Goal: Task Accomplishment & Management: Manage account settings

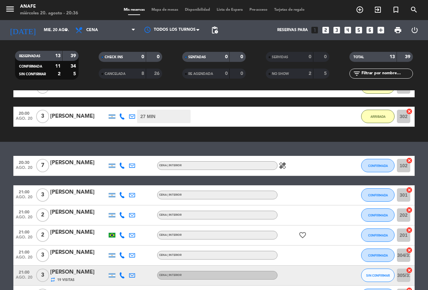
scroll to position [133, 0]
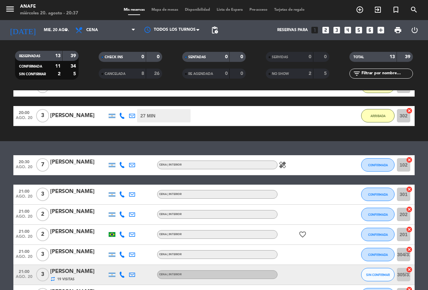
click at [286, 165] on icon "healing" at bounding box center [283, 165] width 8 height 8
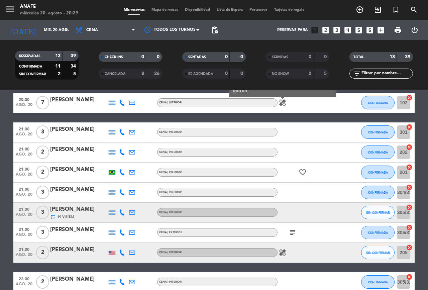
scroll to position [251, 0]
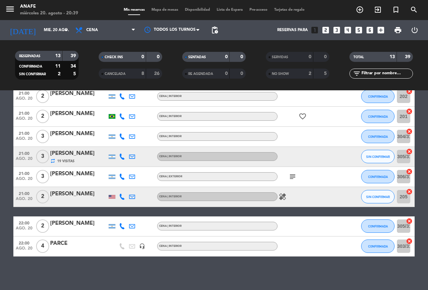
click at [304, 114] on icon "favorite_border" at bounding box center [303, 116] width 8 height 8
click at [292, 175] on icon "subject" at bounding box center [293, 177] width 8 height 8
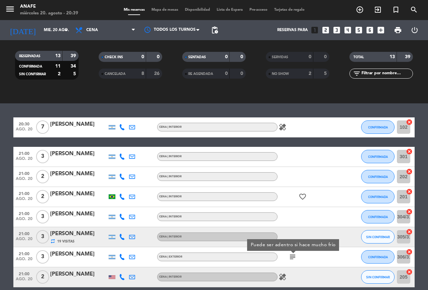
scroll to position [162, 0]
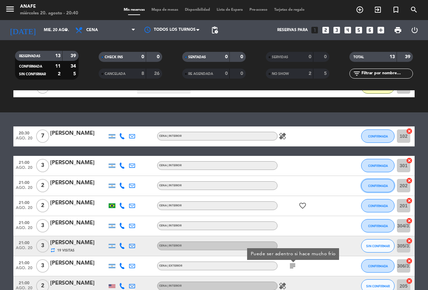
click at [374, 185] on span "CONFIRMADA" at bounding box center [378, 186] width 20 height 4
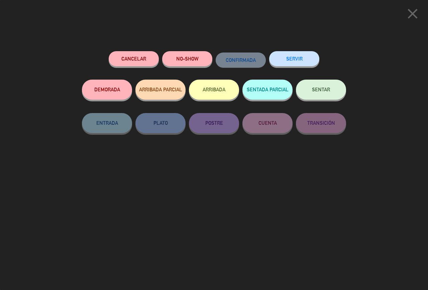
click at [212, 99] on button "ARRIBADA" at bounding box center [214, 90] width 50 height 20
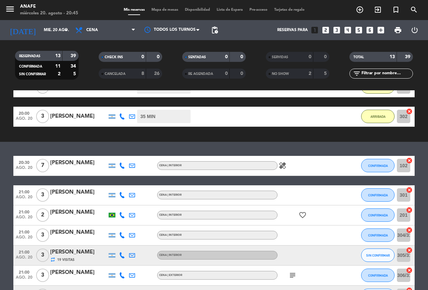
click at [359, 11] on icon "add_circle_outline" at bounding box center [360, 10] width 8 height 8
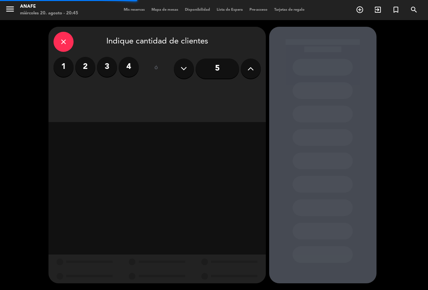
click at [85, 67] on label "2" at bounding box center [85, 67] width 20 height 20
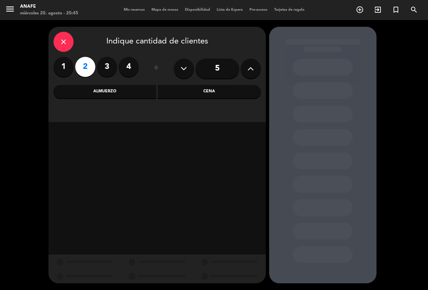
click at [130, 93] on div "Almuerzo" at bounding box center [105, 91] width 103 height 13
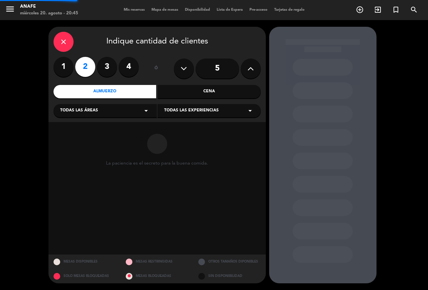
click at [217, 96] on div "Cena" at bounding box center [209, 91] width 103 height 13
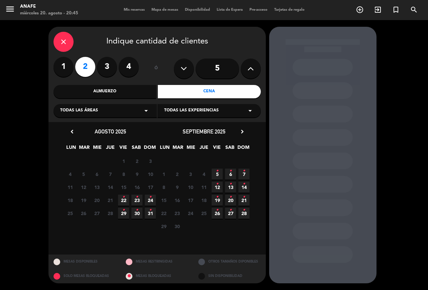
click at [123, 115] on div "Todas las áreas arrow_drop_down" at bounding box center [105, 110] width 103 height 13
click at [105, 128] on div "1_Exterior" at bounding box center [105, 127] width 90 height 7
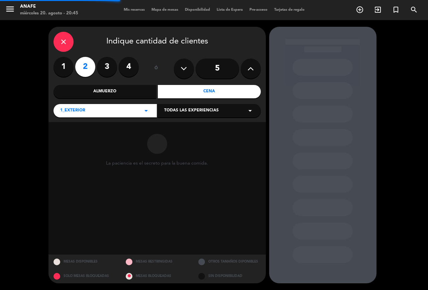
click at [137, 116] on div "1_Exterior arrow_drop_down" at bounding box center [105, 110] width 103 height 13
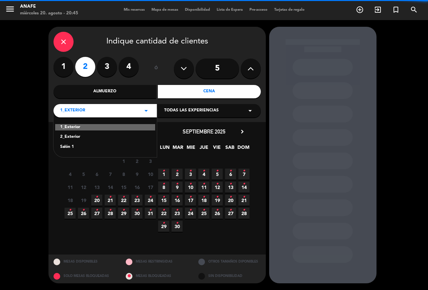
click at [110, 148] on div "Salón 1" at bounding box center [105, 147] width 90 height 7
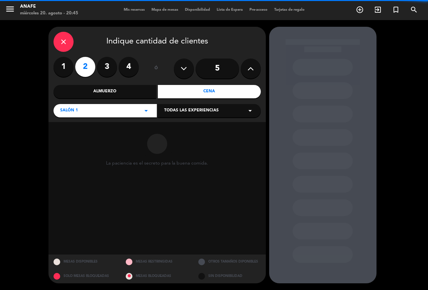
click at [206, 114] on span "Todas las experiencias" at bounding box center [191, 110] width 55 height 7
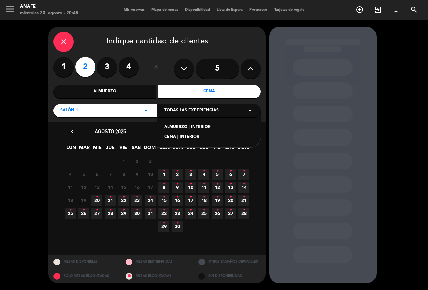
click at [205, 127] on div "ALMUERZO | INTERIOR" at bounding box center [209, 127] width 90 height 7
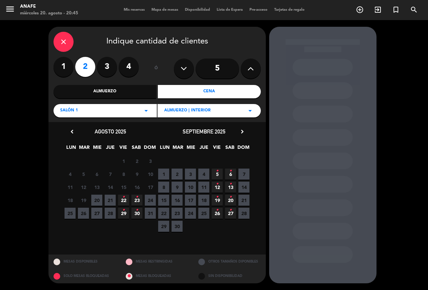
click at [137, 197] on icon "•" at bounding box center [137, 197] width 2 height 11
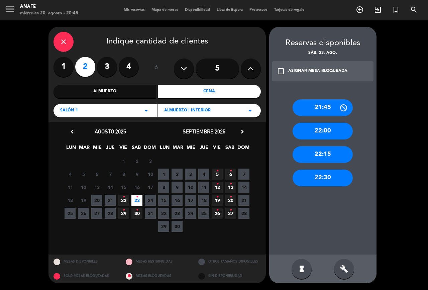
click at [138, 90] on div "Almuerzo" at bounding box center [105, 91] width 103 height 13
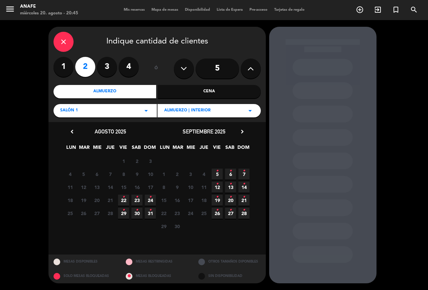
click at [137, 200] on icon "•" at bounding box center [137, 197] width 2 height 11
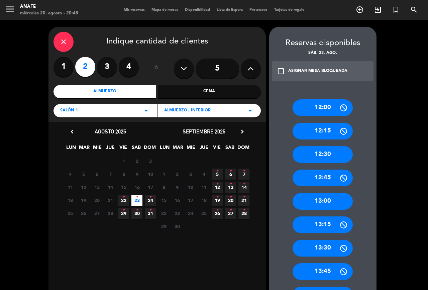
click at [332, 200] on div "13:00" at bounding box center [323, 201] width 60 height 17
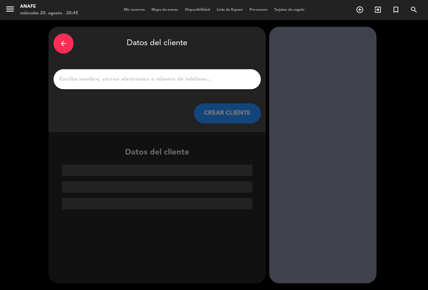
click at [205, 81] on input "1" at bounding box center [157, 79] width 197 height 9
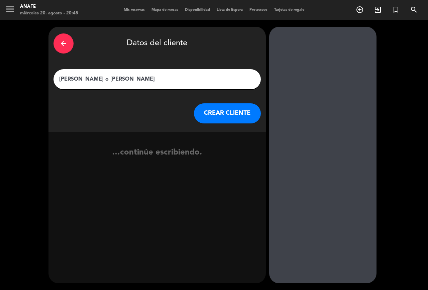
type input "[PERSON_NAME] o [PERSON_NAME]"
click at [232, 112] on button "CREAR CLIENTE" at bounding box center [227, 113] width 67 height 20
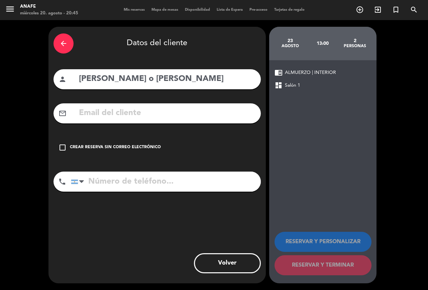
click at [64, 148] on icon "check_box_outline_blank" at bounding box center [63, 148] width 8 height 8
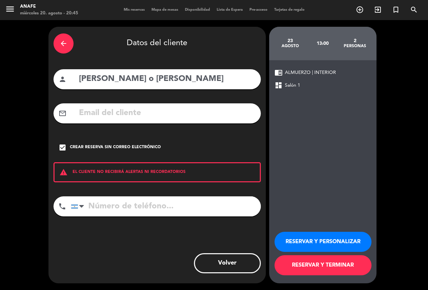
click at [154, 205] on input "tel" at bounding box center [166, 206] width 190 height 20
click at [193, 82] on input "[PERSON_NAME] o [PERSON_NAME]" at bounding box center [167, 79] width 178 height 14
type input "[PERSON_NAME] o [PERSON_NAME] (100% invitacion)"
click at [339, 246] on button "RESERVAR Y PERSONALIZAR" at bounding box center [323, 242] width 97 height 20
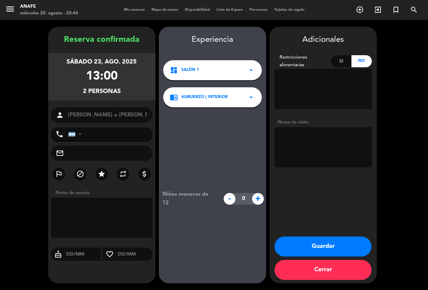
click at [119, 206] on textarea at bounding box center [102, 218] width 102 height 40
type textarea "100% invitacion"
click at [337, 245] on button "Guardar" at bounding box center [323, 247] width 97 height 20
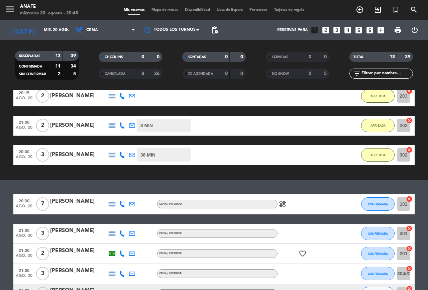
scroll to position [118, 0]
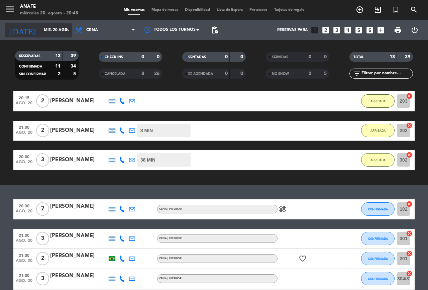
click at [51, 30] on input "mié. 20 ago." at bounding box center [66, 29] width 53 height 11
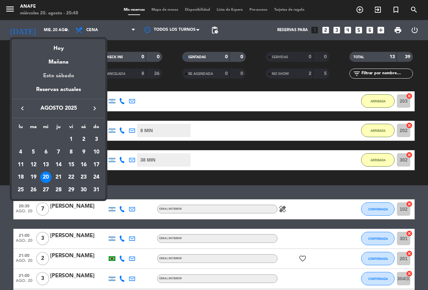
click at [56, 79] on div "Este sábado" at bounding box center [59, 76] width 94 height 19
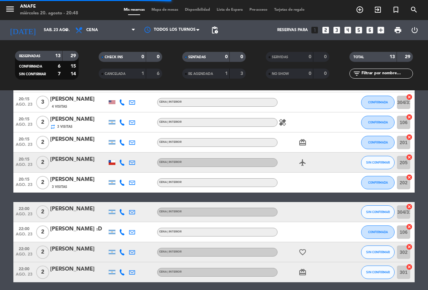
scroll to position [0, 0]
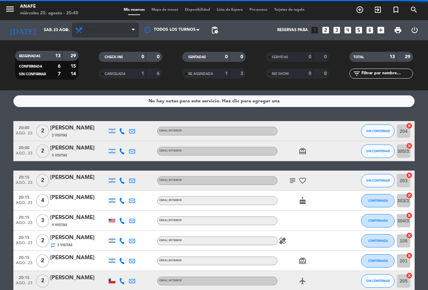
click at [93, 30] on span "Cena" at bounding box center [92, 30] width 12 height 5
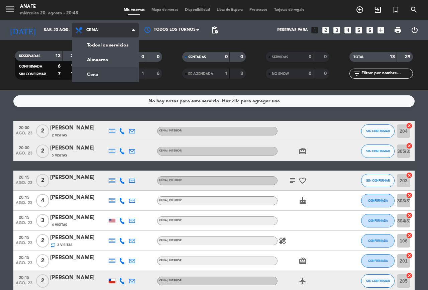
click at [96, 60] on div "menu ANAFE miércoles 20. agosto - 20:48 Mis reservas Mapa de mesas Disponibilid…" at bounding box center [214, 45] width 428 height 90
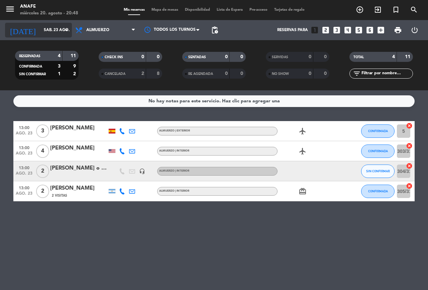
click at [40, 30] on input "sáb. 23 ago." at bounding box center [66, 29] width 53 height 11
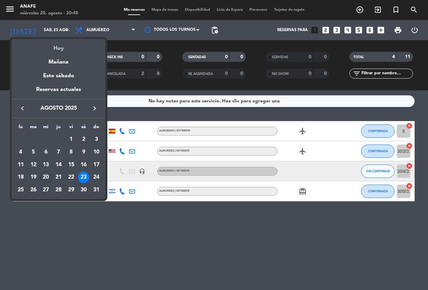
click at [58, 46] on div "Hoy" at bounding box center [59, 46] width 94 height 14
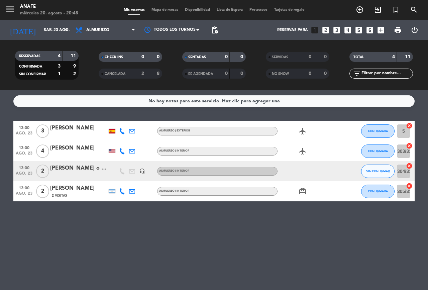
type input "mié. 20 ago."
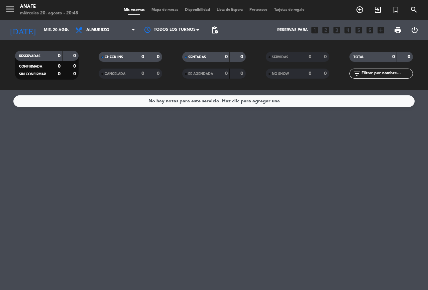
click at [56, 33] on input "mié. 20 ago." at bounding box center [66, 29] width 53 height 11
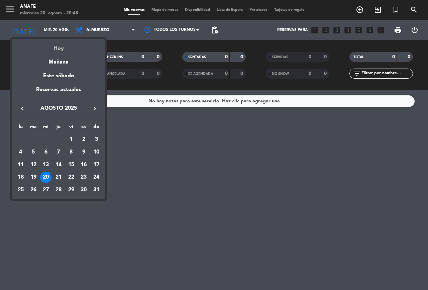
click at [68, 50] on div "Hoy" at bounding box center [59, 46] width 94 height 14
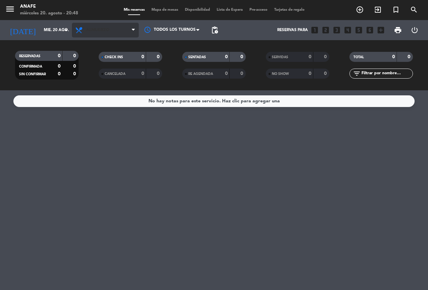
click at [113, 31] on span "Almuerzo" at bounding box center [105, 30] width 67 height 15
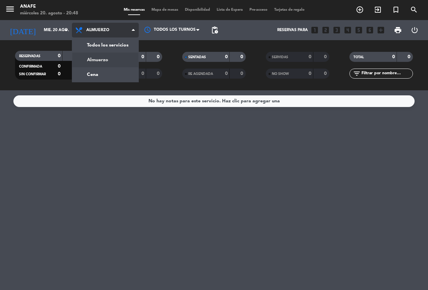
click at [117, 69] on div "menu ANAFE miércoles 20. agosto - 20:48 Mis reservas Mapa de mesas Disponibilid…" at bounding box center [214, 45] width 428 height 90
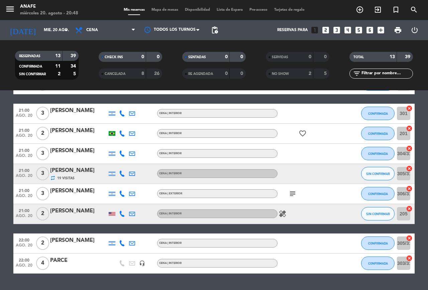
scroll to position [243, 0]
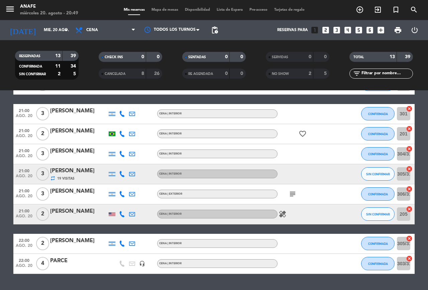
click at [121, 214] on icon at bounding box center [122, 214] width 6 height 6
click at [118, 199] on div "[PHONE_NUMBER]" at bounding box center [127, 196] width 44 height 7
click at [117, 201] on span "Copiar" at bounding box center [118, 203] width 14 height 7
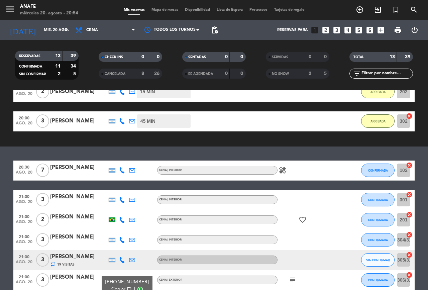
scroll to position [183, 0]
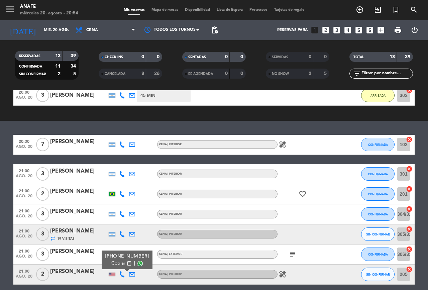
click at [376, 145] on span "CONFIRMADA" at bounding box center [378, 145] width 20 height 4
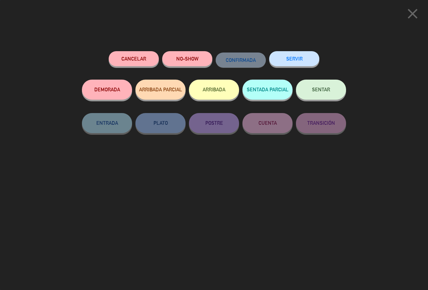
click at [219, 86] on button "ARRIBADA" at bounding box center [214, 90] width 50 height 20
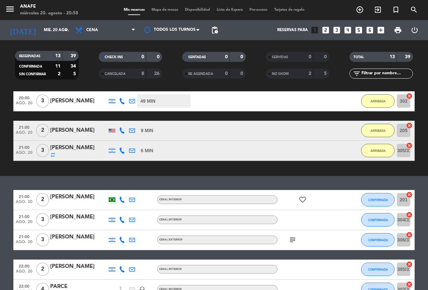
scroll to position [252, 0]
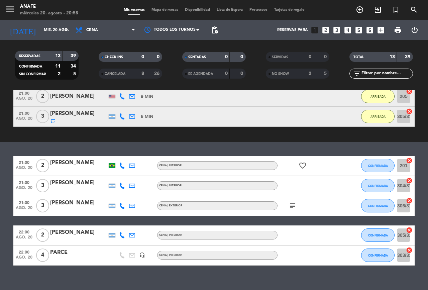
click at [314, 167] on div "favorite_border" at bounding box center [308, 166] width 60 height 20
click at [302, 166] on icon "favorite_border" at bounding box center [303, 166] width 8 height 8
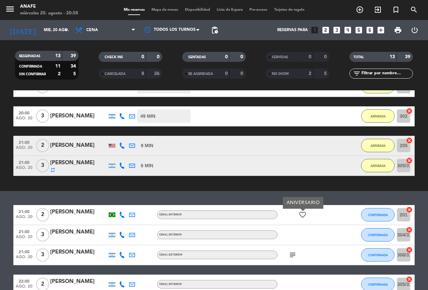
scroll to position [197, 0]
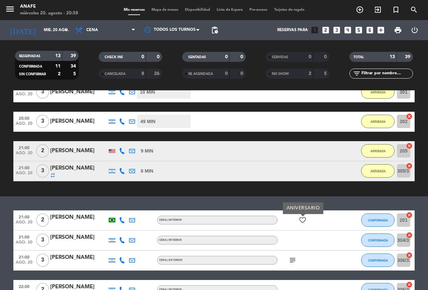
click at [84, 170] on div "[PERSON_NAME]" at bounding box center [78, 168] width 57 height 9
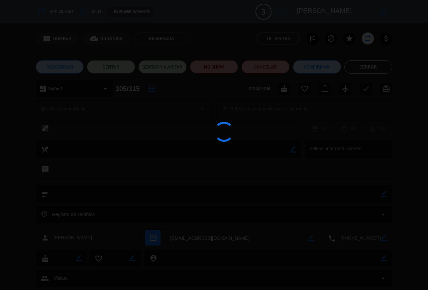
click at [376, 63] on div at bounding box center [214, 145] width 428 height 290
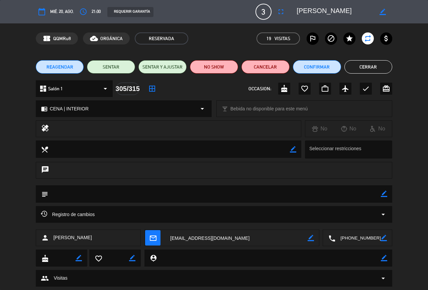
click at [365, 65] on button "Cerrar" at bounding box center [369, 66] width 48 height 13
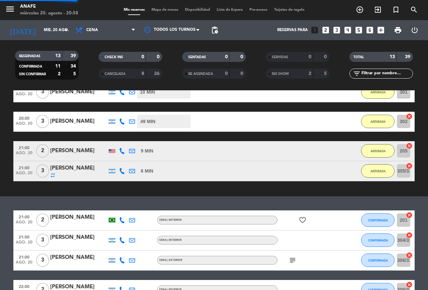
click at [71, 153] on div "[PERSON_NAME]" at bounding box center [78, 151] width 57 height 9
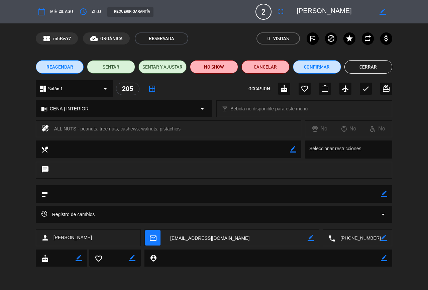
click at [376, 62] on button "Cerrar" at bounding box center [369, 66] width 48 height 13
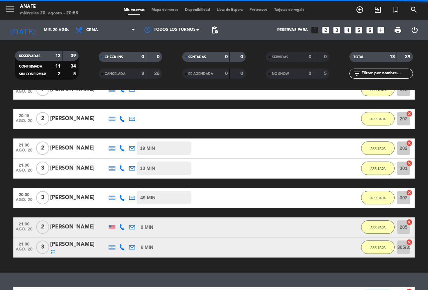
scroll to position [114, 0]
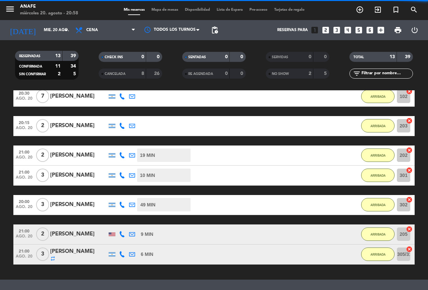
click at [84, 203] on div "[PERSON_NAME]" at bounding box center [78, 204] width 57 height 9
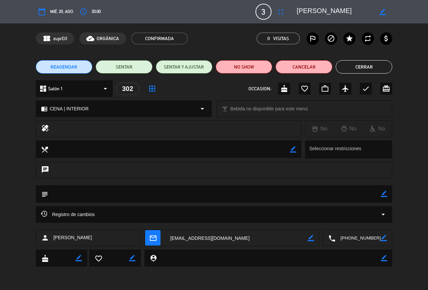
click at [377, 64] on button "Cerrar" at bounding box center [364, 66] width 57 height 13
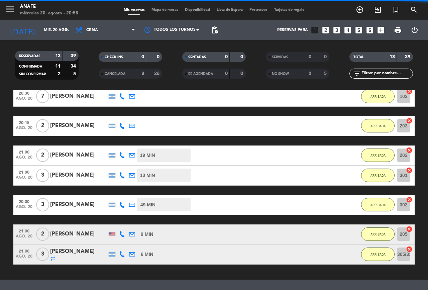
click at [77, 176] on div "[PERSON_NAME]" at bounding box center [78, 175] width 57 height 9
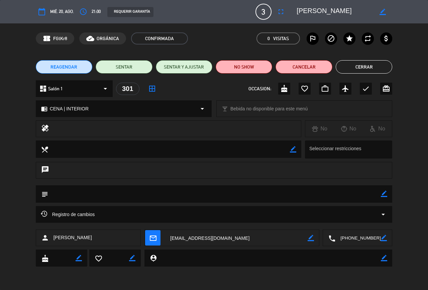
click at [379, 63] on button "Cerrar" at bounding box center [364, 66] width 57 height 13
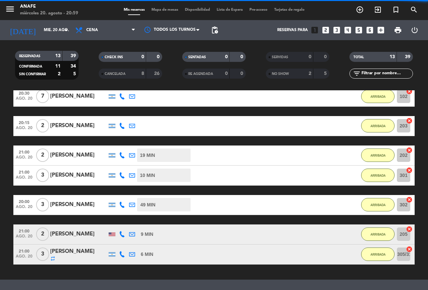
click at [80, 158] on div "[PERSON_NAME]" at bounding box center [78, 155] width 57 height 9
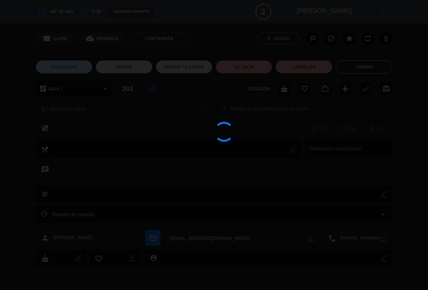
click at [379, 66] on div at bounding box center [214, 145] width 428 height 290
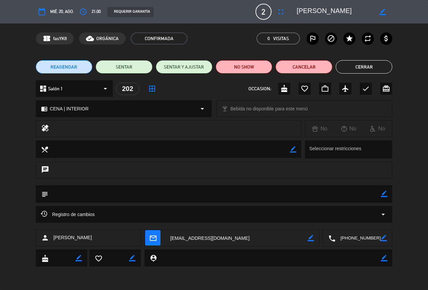
click at [367, 66] on button "Cerrar" at bounding box center [364, 66] width 57 height 13
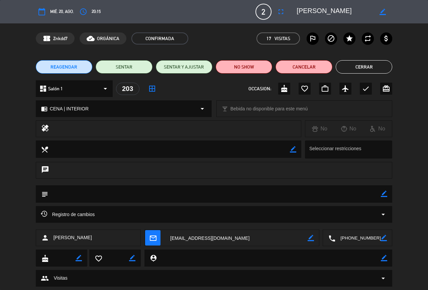
click at [370, 68] on button "Cerrar" at bounding box center [364, 66] width 57 height 13
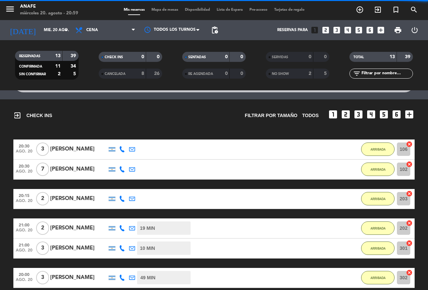
scroll to position [41, 0]
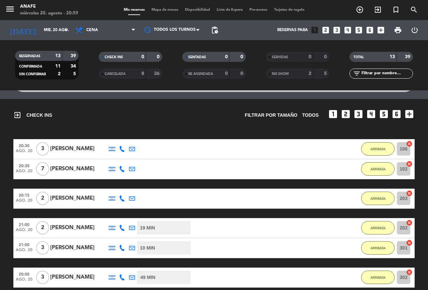
click at [80, 171] on div "[PERSON_NAME]" at bounding box center [78, 169] width 57 height 9
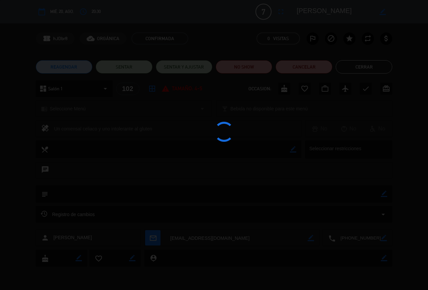
click at [377, 64] on div at bounding box center [214, 145] width 428 height 290
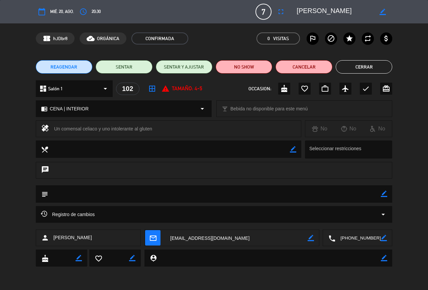
click at [374, 66] on button "Cerrar" at bounding box center [364, 66] width 57 height 13
click at [372, 73] on button "Cerrar" at bounding box center [364, 66] width 57 height 13
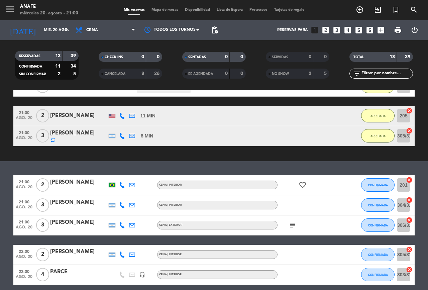
scroll to position [261, 0]
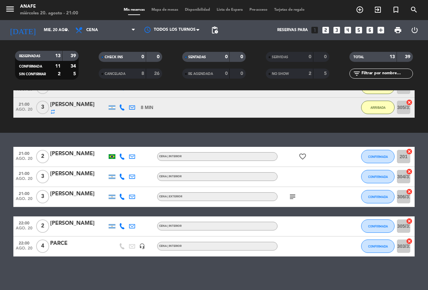
click at [86, 243] on div "PARCE" at bounding box center [78, 243] width 57 height 9
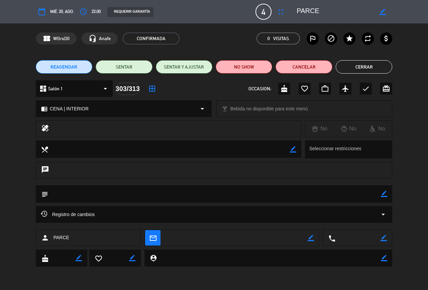
click at [310, 13] on textarea at bounding box center [335, 12] width 77 height 12
click at [384, 10] on icon "border_color" at bounding box center [383, 12] width 6 height 6
click at [333, 9] on textarea at bounding box center [335, 12] width 77 height 12
type textarea "P"
click at [371, 11] on textarea at bounding box center [335, 12] width 77 height 12
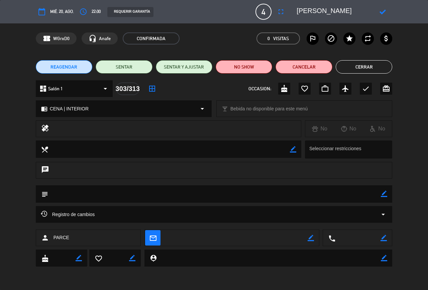
type textarea "[PERSON_NAME]"
click at [384, 14] on icon at bounding box center [383, 12] width 6 height 6
click at [364, 60] on button "Cerrar" at bounding box center [364, 66] width 57 height 13
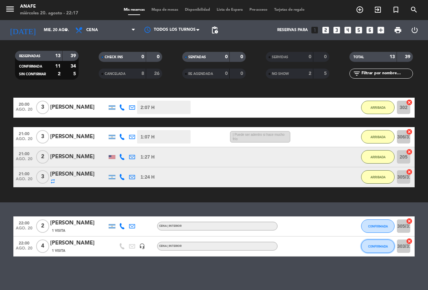
click at [380, 253] on button "CONFIRMADA" at bounding box center [377, 246] width 33 height 13
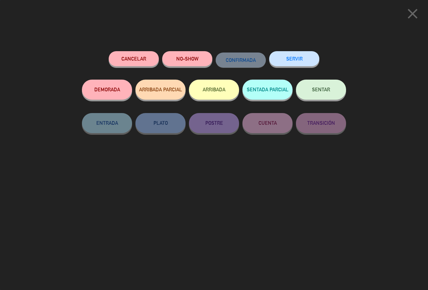
click at [215, 90] on button "ARRIBADA" at bounding box center [214, 90] width 50 height 20
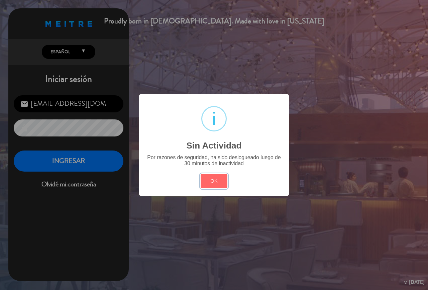
click at [222, 177] on button "OK" at bounding box center [214, 181] width 27 height 14
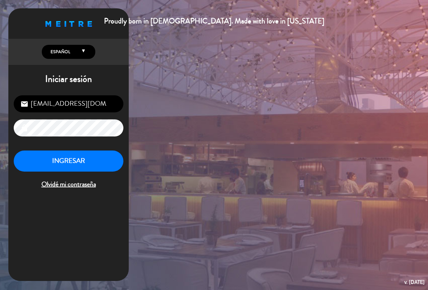
click at [86, 160] on button "INGRESAR" at bounding box center [69, 161] width 110 height 21
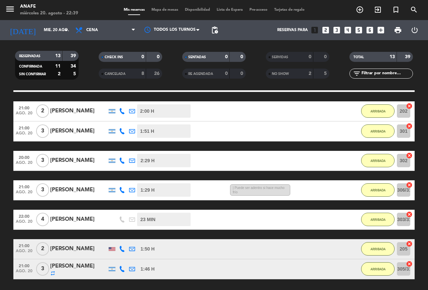
scroll to position [279, 0]
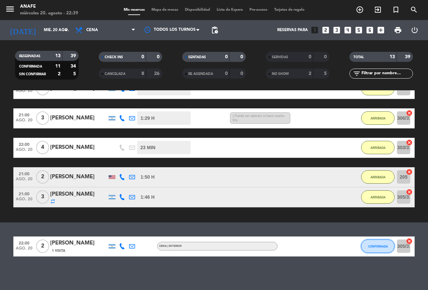
click at [364, 252] on button "CONFIRMADA" at bounding box center [377, 246] width 33 height 13
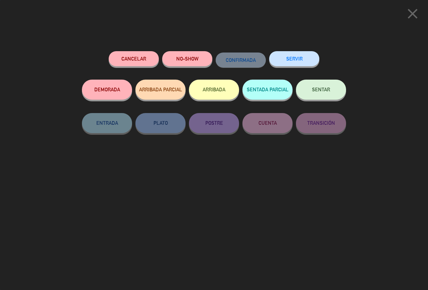
click at [214, 97] on button "ARRIBADA" at bounding box center [214, 90] width 50 height 20
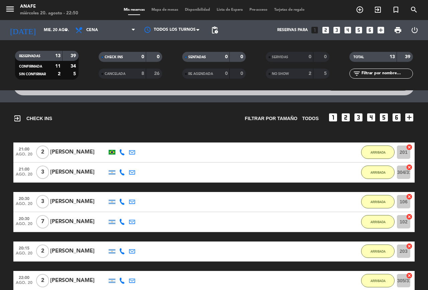
scroll to position [0, 0]
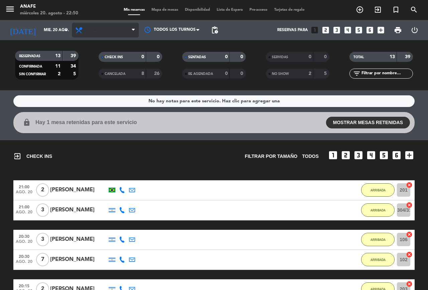
click at [102, 35] on span "Cena" at bounding box center [105, 30] width 67 height 15
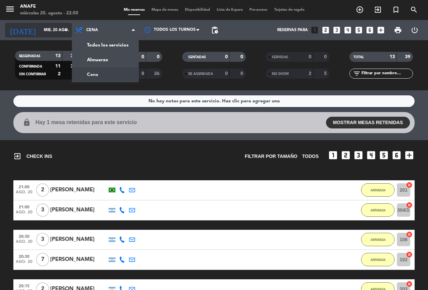
click at [53, 32] on input "mié. 20 ago." at bounding box center [66, 29] width 53 height 11
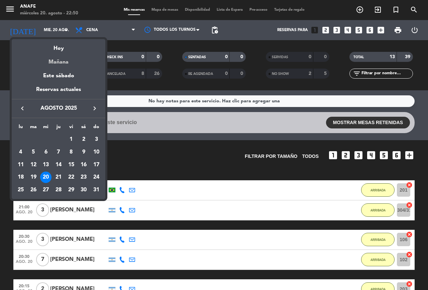
click at [68, 64] on div "Mañana" at bounding box center [59, 60] width 94 height 14
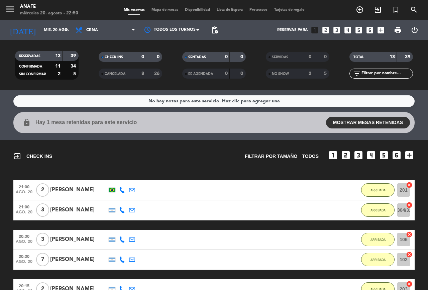
type input "jue. 21 ago."
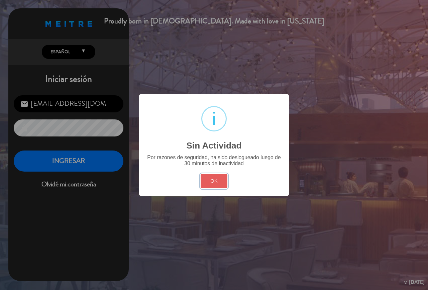
click at [214, 181] on button "OK" at bounding box center [214, 181] width 27 height 14
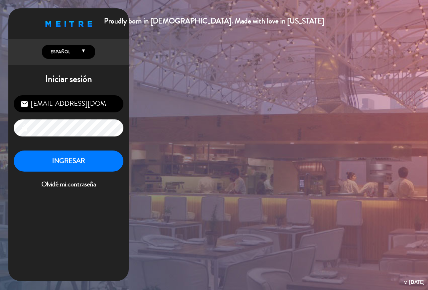
click at [78, 169] on button "INGRESAR" at bounding box center [69, 161] width 110 height 21
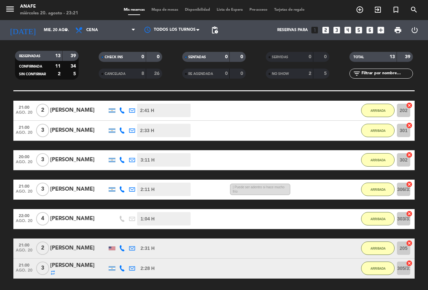
scroll to position [289, 0]
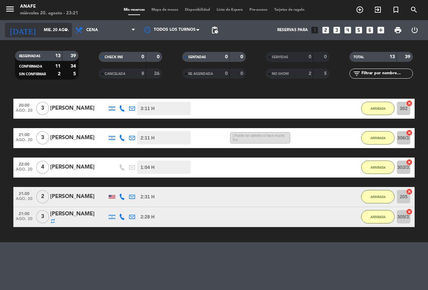
click at [63, 32] on icon "arrow_drop_down" at bounding box center [66, 30] width 8 height 8
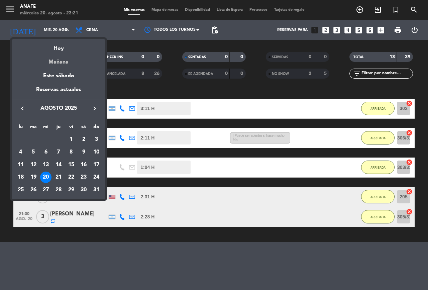
click at [69, 60] on div "Mañana" at bounding box center [59, 60] width 94 height 14
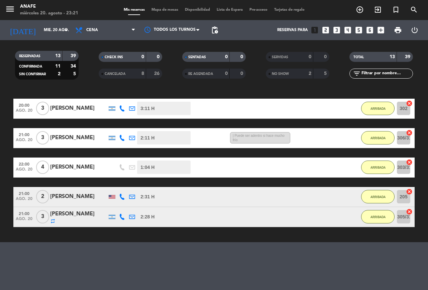
type input "jue. 21 ago."
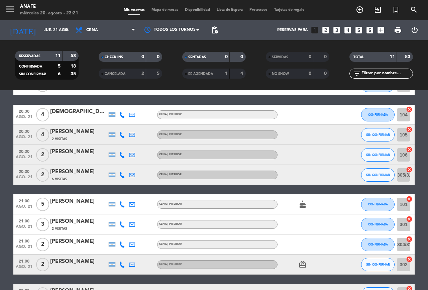
scroll to position [123, 0]
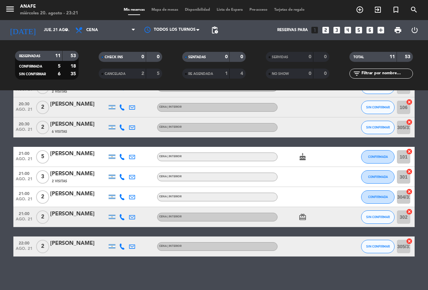
click at [306, 157] on icon "cake" at bounding box center [303, 157] width 8 height 8
click at [304, 218] on icon "card_giftcard" at bounding box center [303, 217] width 8 height 8
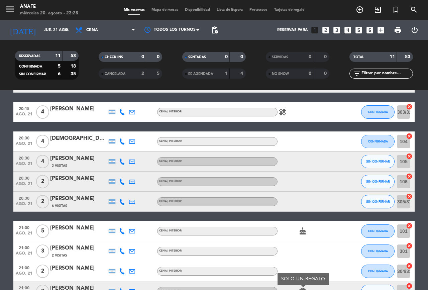
scroll to position [49, 0]
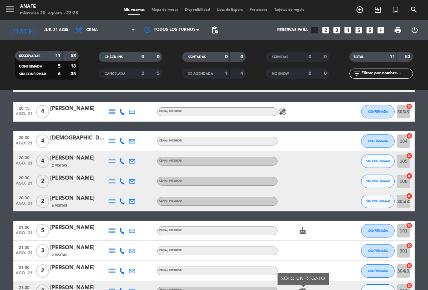
click at [26, 247] on span "21:00" at bounding box center [24, 247] width 17 height 8
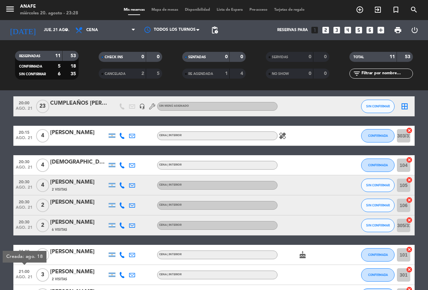
scroll to position [25, 0]
